Goal: Task Accomplishment & Management: Manage account settings

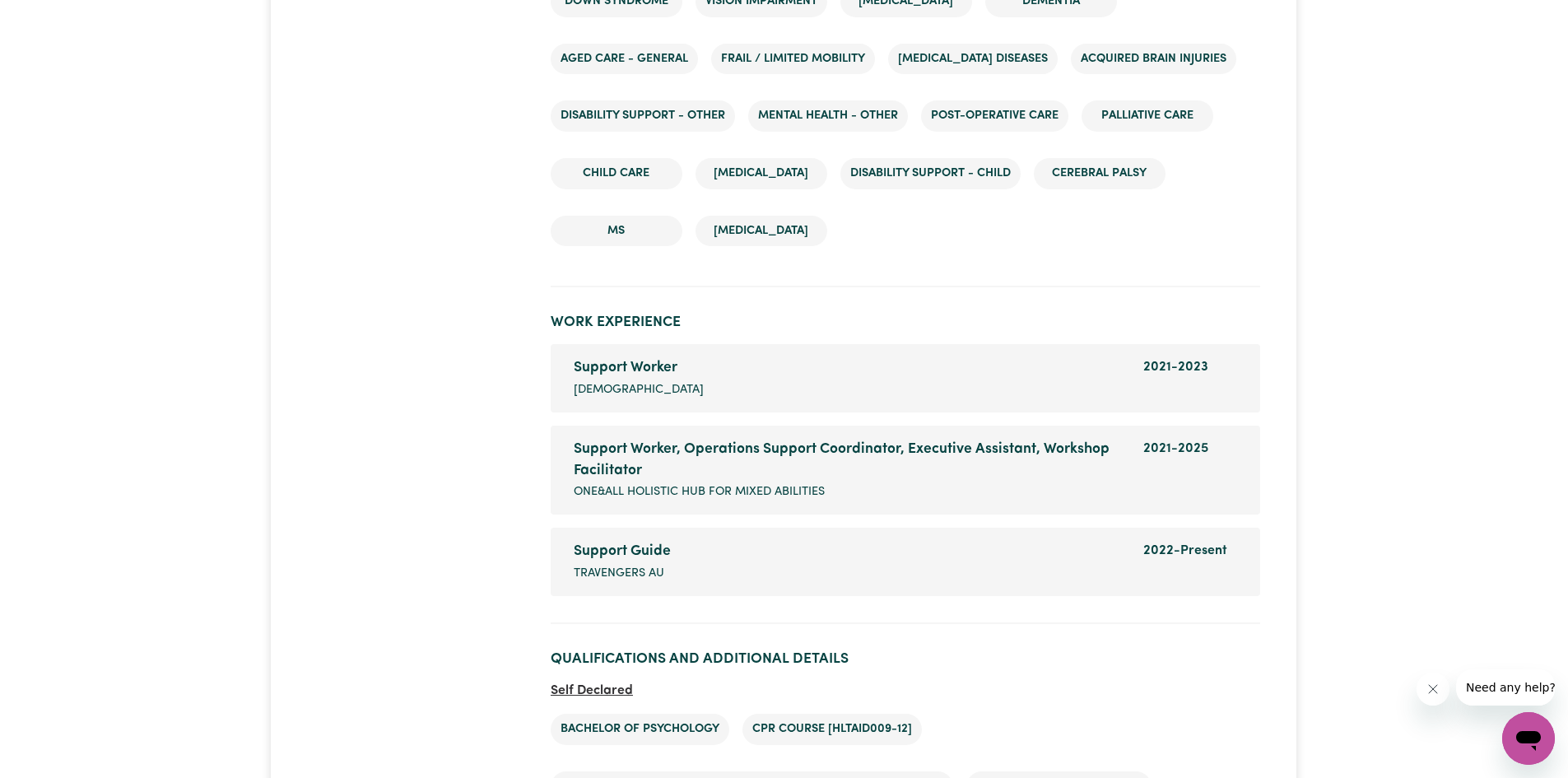
scroll to position [2799, 0]
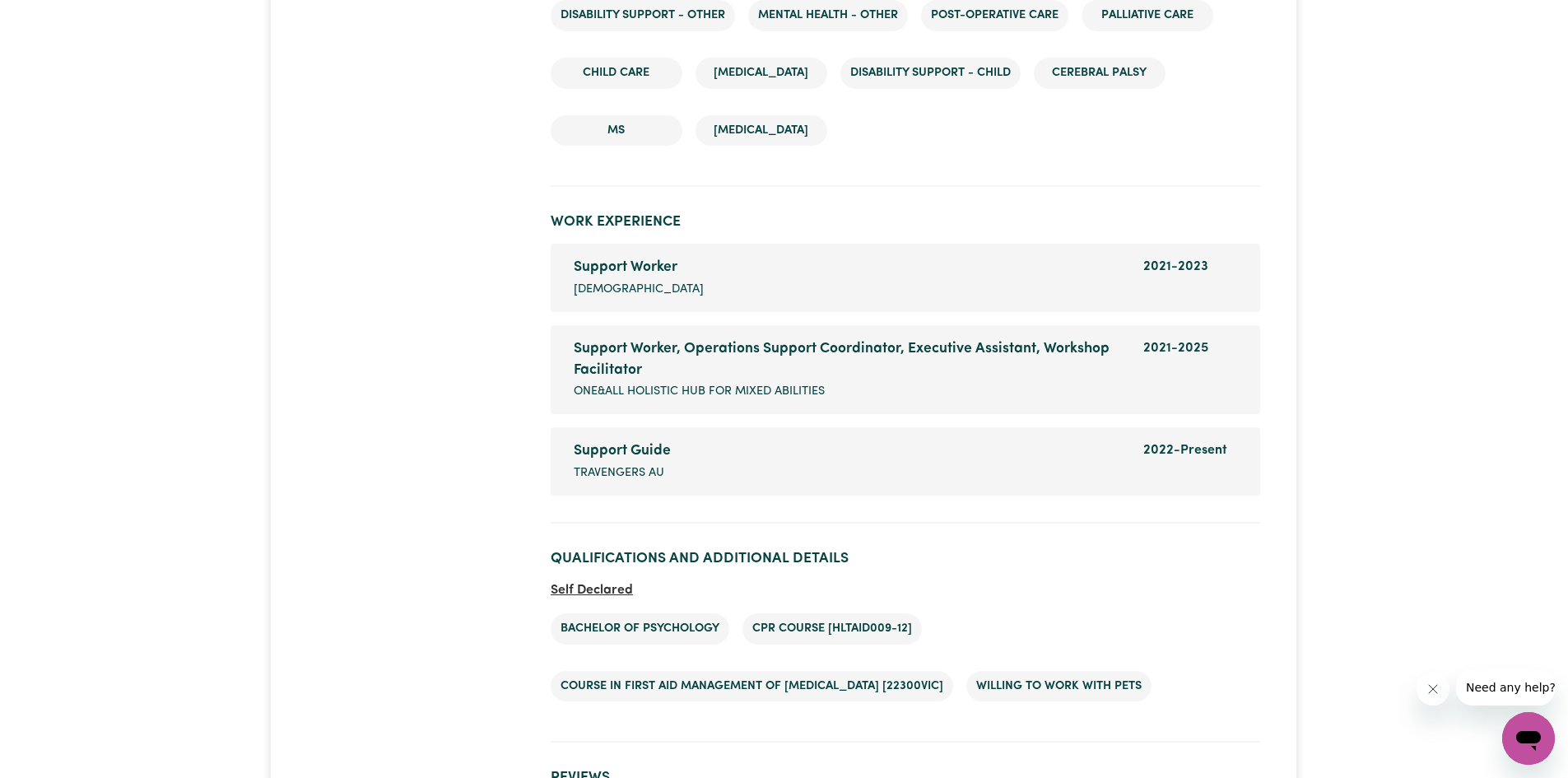
click at [605, 290] on span "[DEMOGRAPHIC_DATA]" at bounding box center [638, 289] width 130 height 18
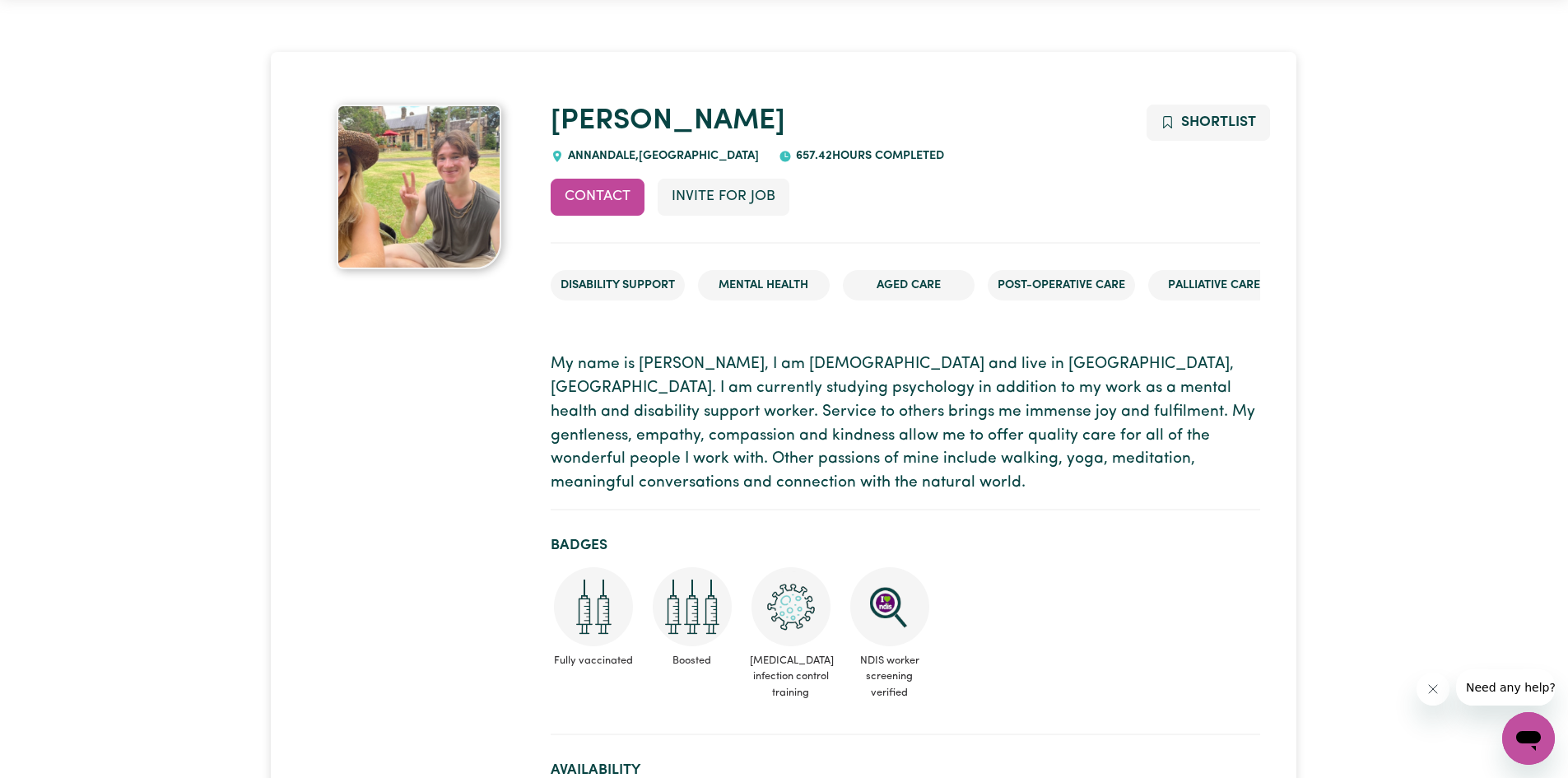
scroll to position [0, 0]
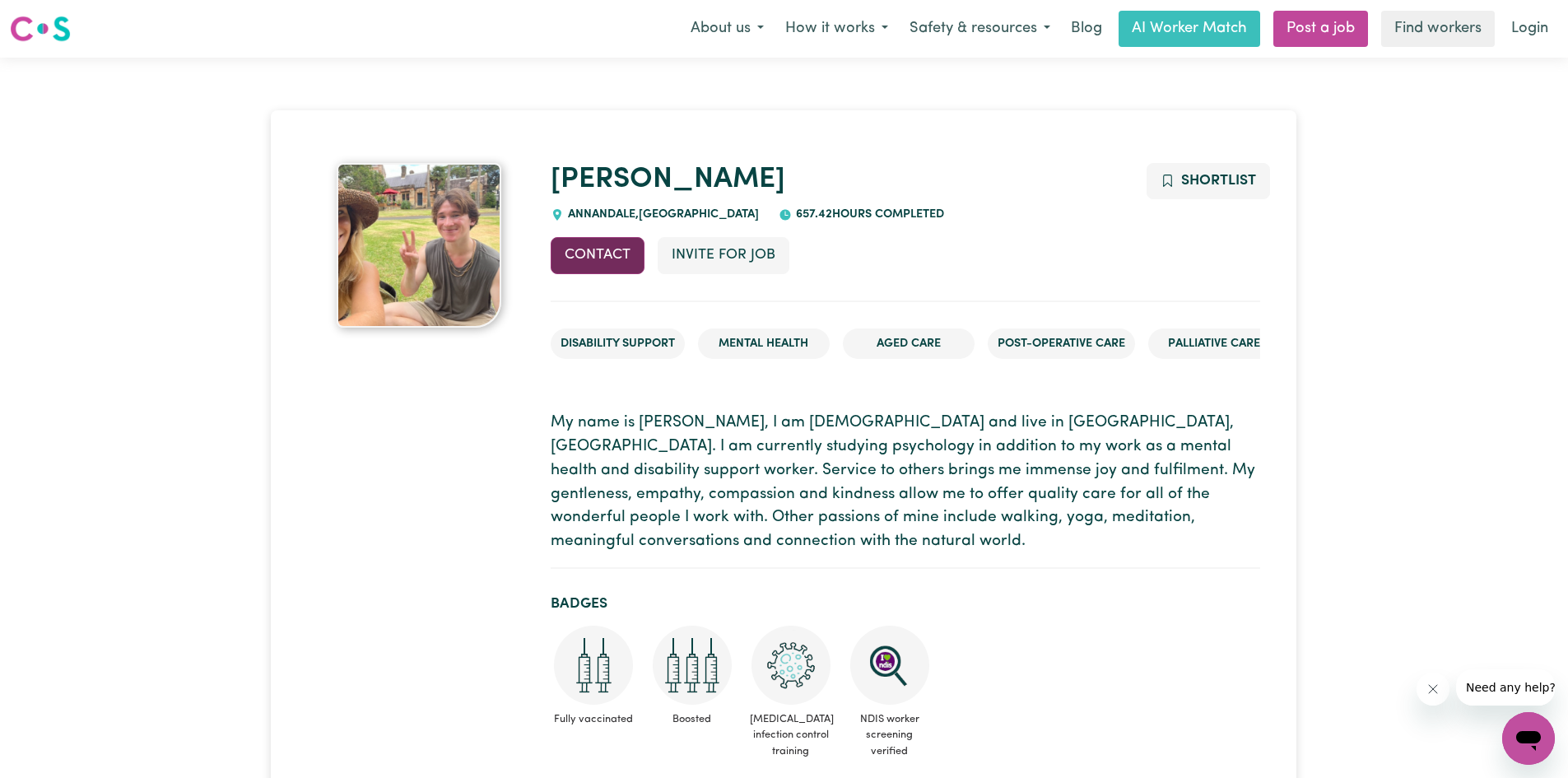
click at [581, 247] on button "Contact" at bounding box center [597, 255] width 94 height 37
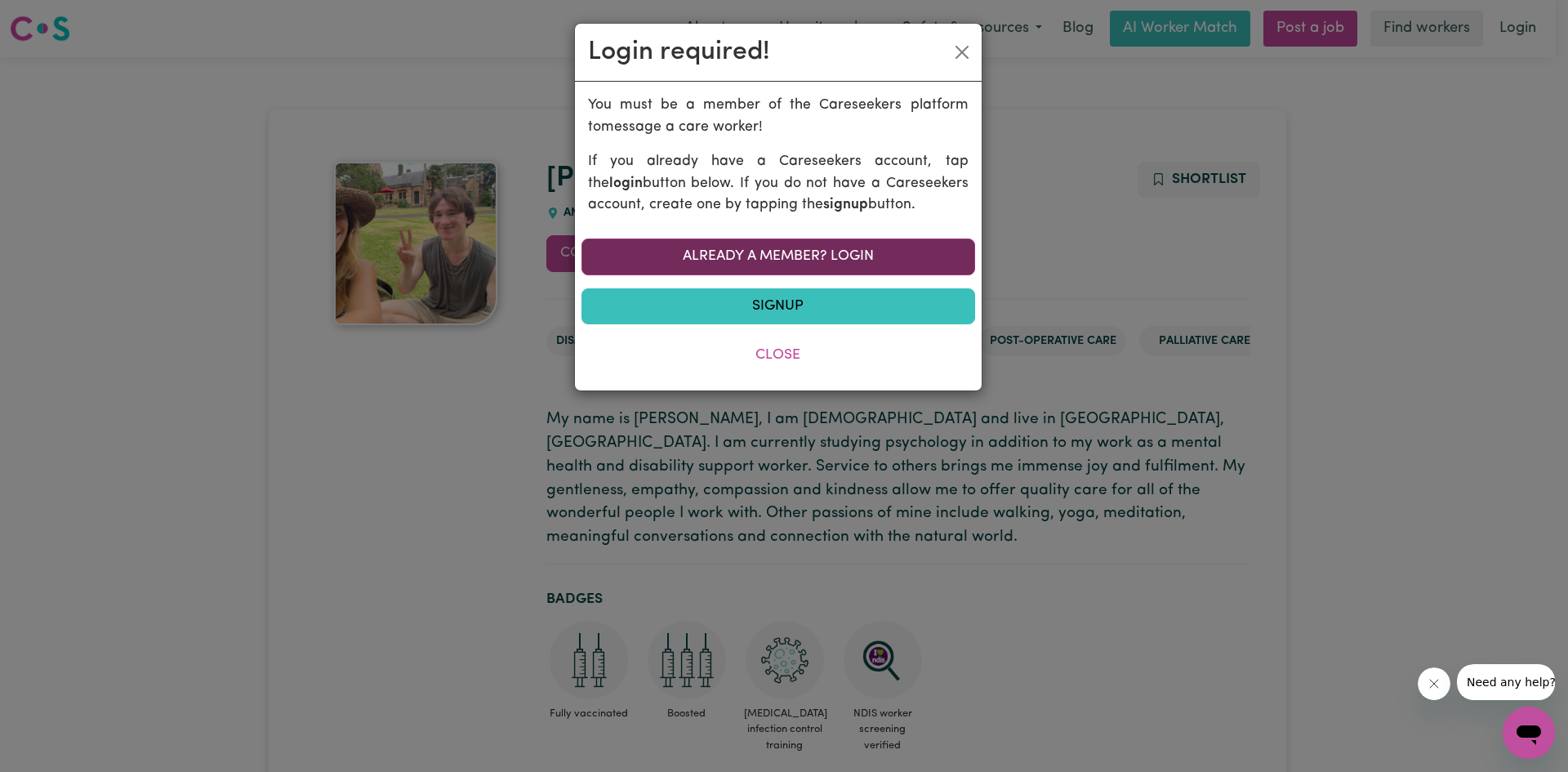
click at [671, 256] on link "Already a member? Login" at bounding box center [778, 256] width 393 height 36
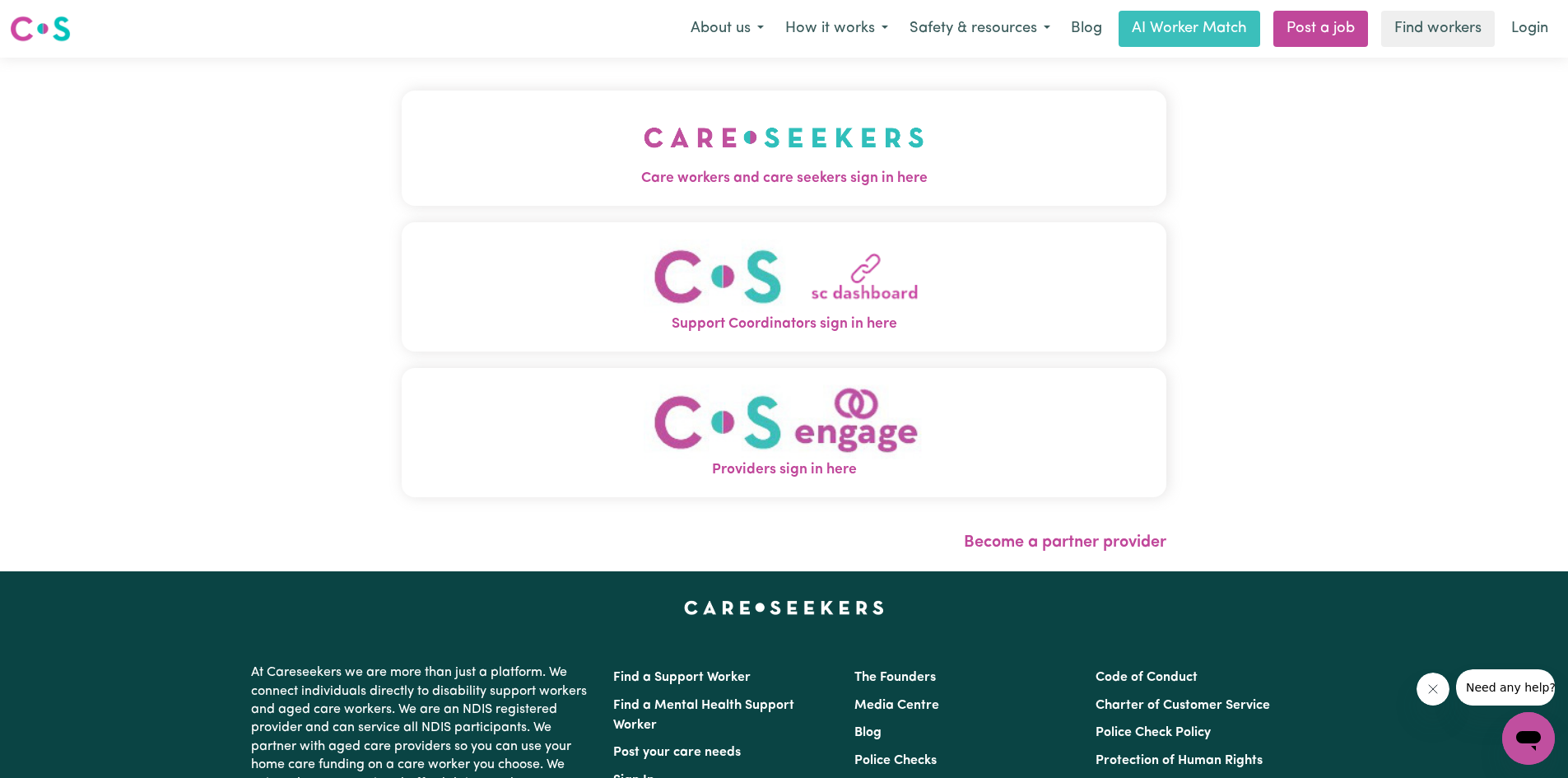
click at [700, 470] on span "Providers sign in here" at bounding box center [784, 470] width 764 height 21
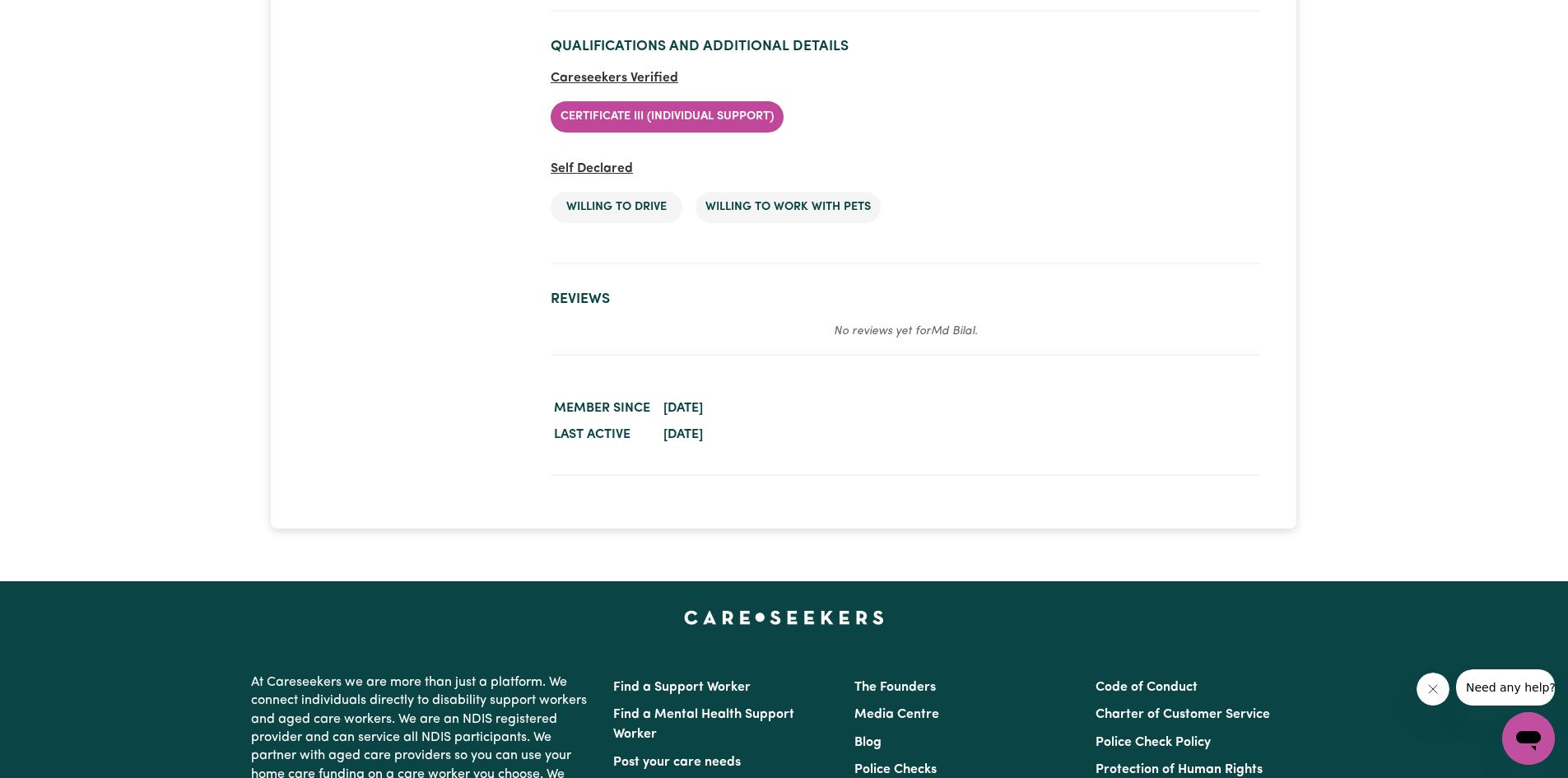
scroll to position [3128, 0]
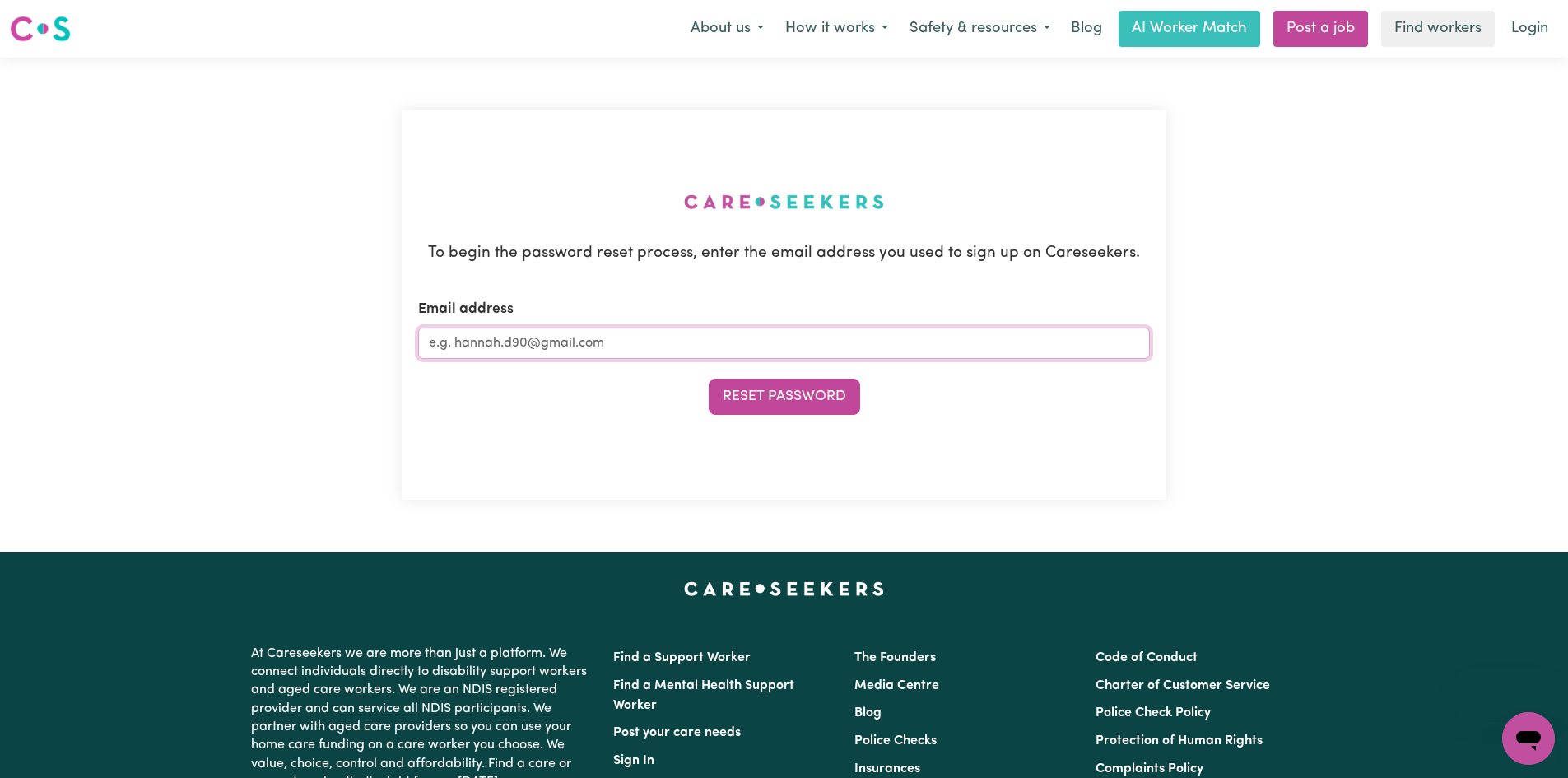
click at [633, 331] on input "Email address" at bounding box center [783, 343] width 731 height 31
click at [634, 333] on input "contactQ" at bounding box center [783, 343] width 731 height 31
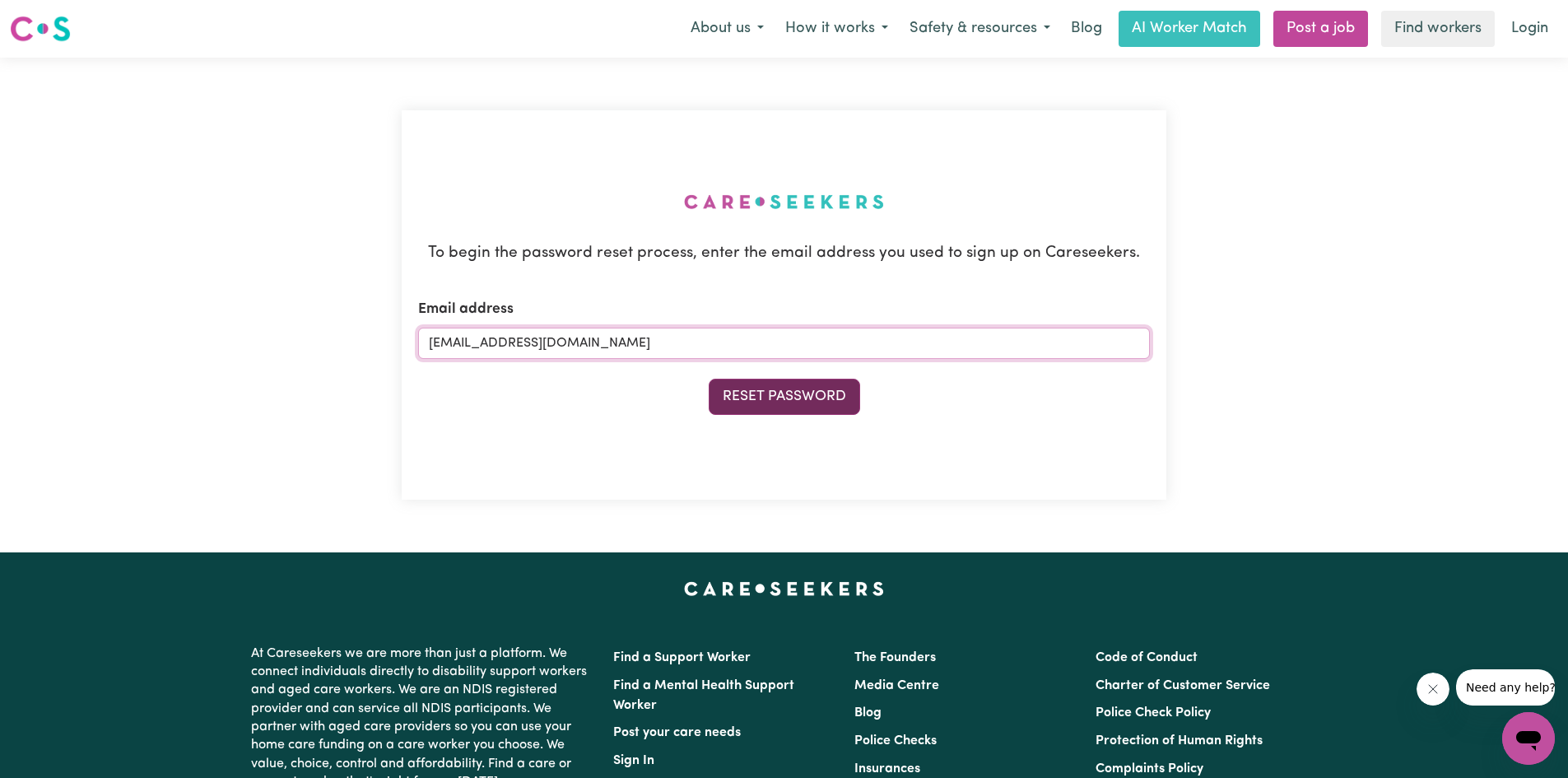
type input "contact@professionalcareservices.net"
click at [772, 407] on button "Reset Password" at bounding box center [785, 397] width 152 height 37
